Goal: Transaction & Acquisition: Obtain resource

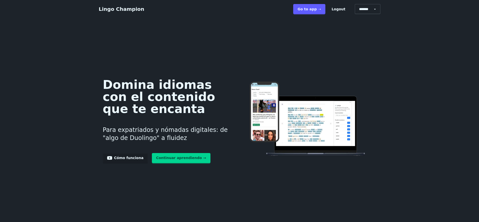
click at [316, 6] on link "Go to app ➝" at bounding box center [309, 9] width 32 height 10
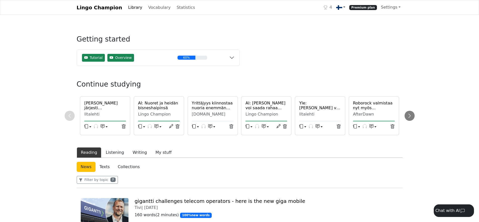
click at [346, 8] on link at bounding box center [340, 7] width 13 height 10
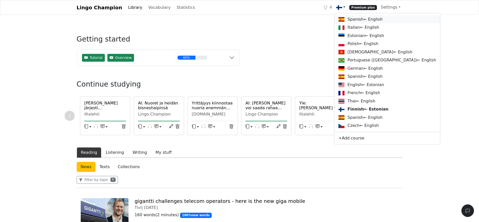
click at [356, 18] on link "Spanish ← English" at bounding box center [387, 19] width 106 height 8
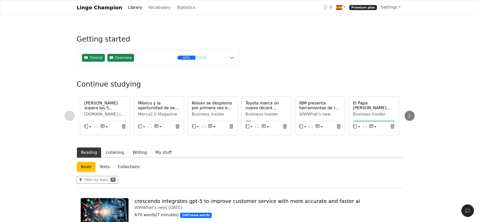
click at [160, 152] on button "My stuff" at bounding box center [163, 152] width 25 height 11
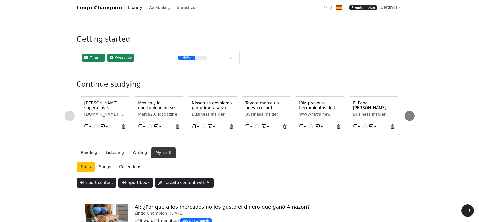
click at [132, 169] on link "Collections" at bounding box center [130, 167] width 30 height 10
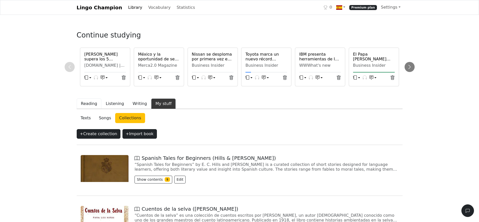
click at [87, 104] on button "Reading" at bounding box center [89, 103] width 25 height 11
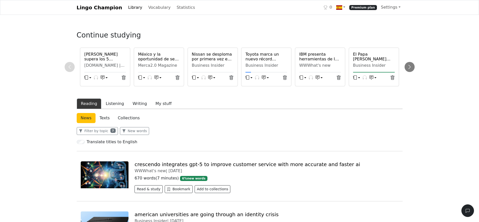
click at [118, 118] on link "Collections" at bounding box center [129, 118] width 30 height 10
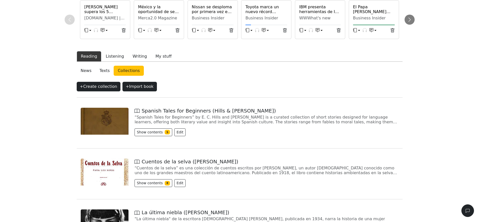
scroll to position [32, 0]
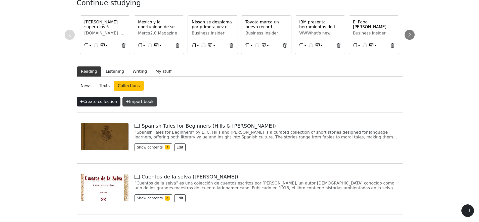
click at [134, 101] on button "+ Import book" at bounding box center [139, 102] width 34 height 10
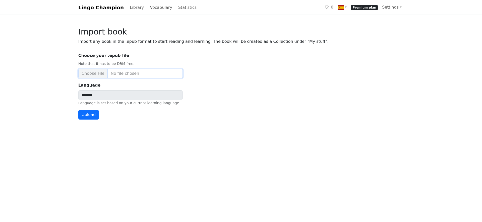
click at [142, 77] on input "Choose your .epub file Note that it has to be DRM-free." at bounding box center [130, 74] width 105 height 10
type input "**********"
click at [89, 115] on button "Upload" at bounding box center [88, 115] width 21 height 10
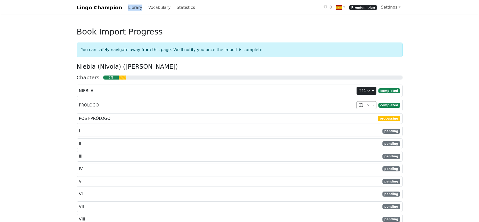
click at [372, 91] on button "1" at bounding box center [366, 91] width 20 height 8
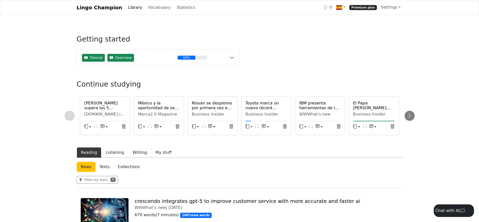
click at [157, 150] on button "My stuff" at bounding box center [163, 152] width 25 height 11
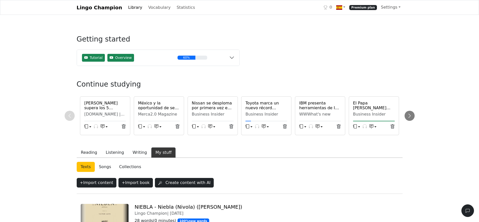
click at [135, 167] on link "Collections" at bounding box center [130, 167] width 30 height 10
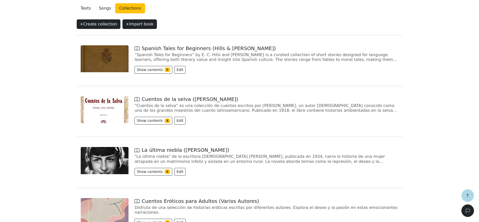
scroll to position [109, 0]
